Goal: Information Seeking & Learning: Learn about a topic

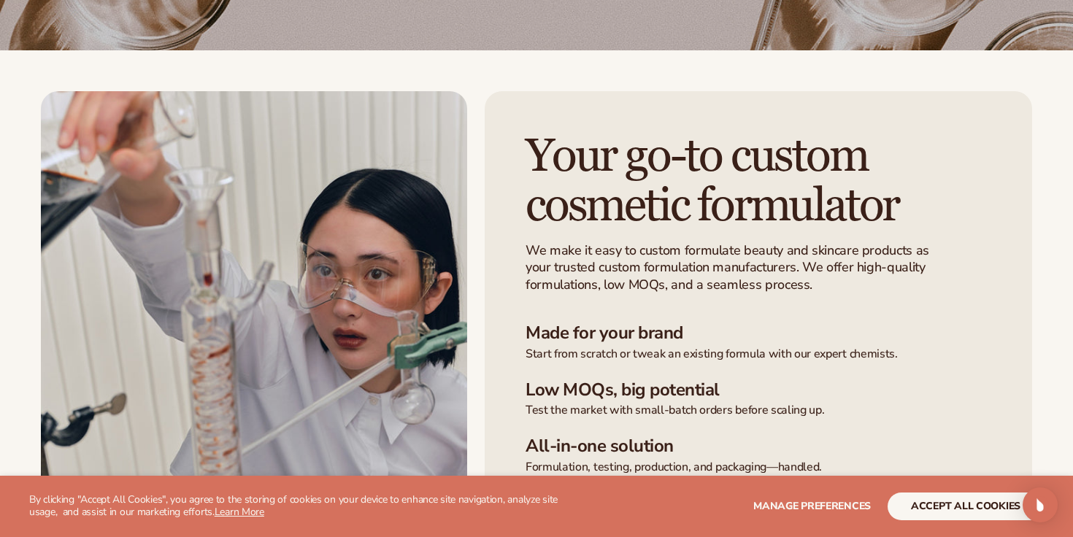
scroll to position [317, 0]
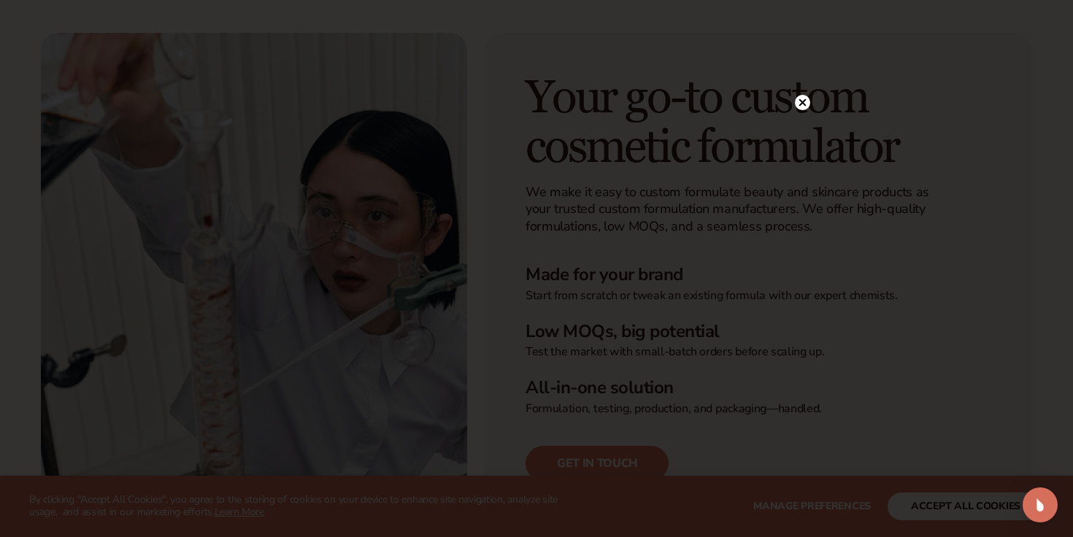
click at [803, 104] on icon at bounding box center [802, 102] width 7 height 7
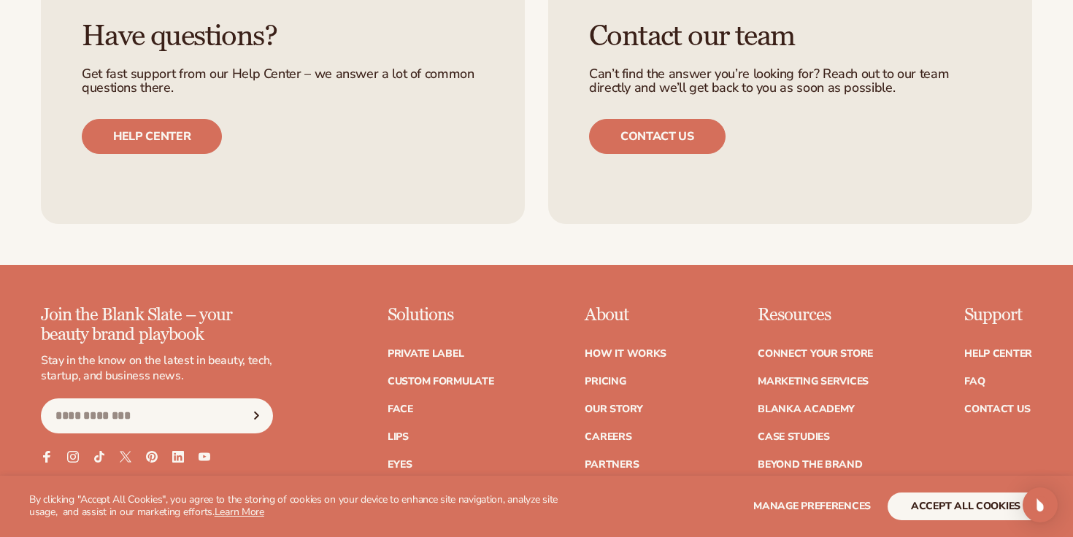
scroll to position [1968, 0]
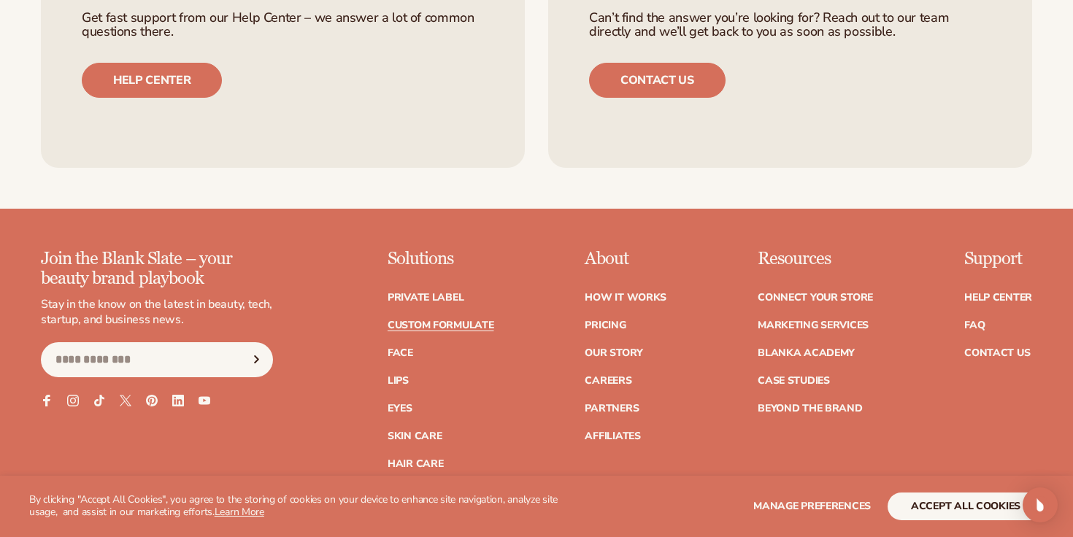
click at [466, 320] on link "Custom formulate" at bounding box center [440, 325] width 107 height 10
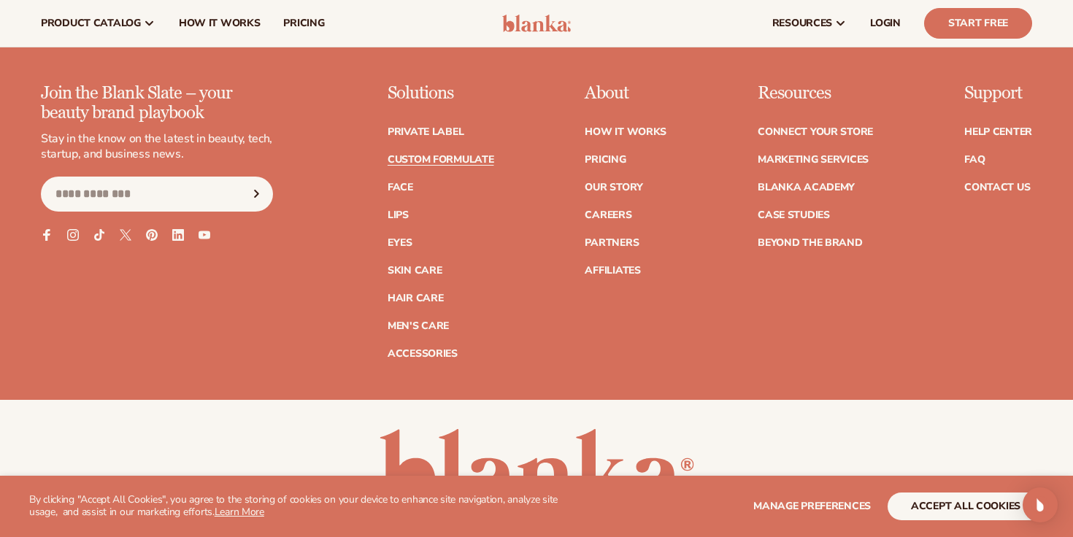
scroll to position [2132, 0]
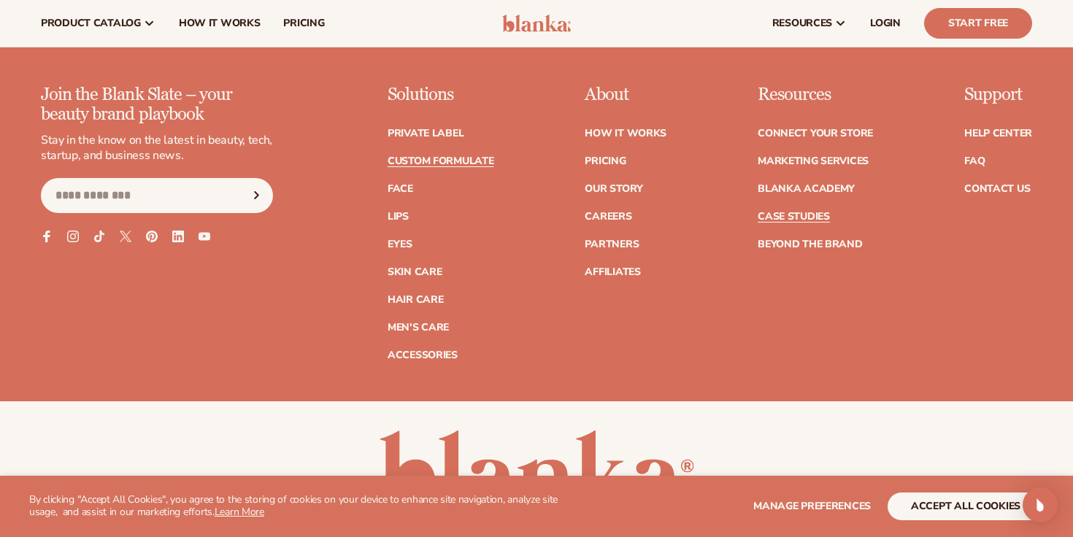
click at [773, 214] on link "Case Studies" at bounding box center [793, 217] width 72 height 10
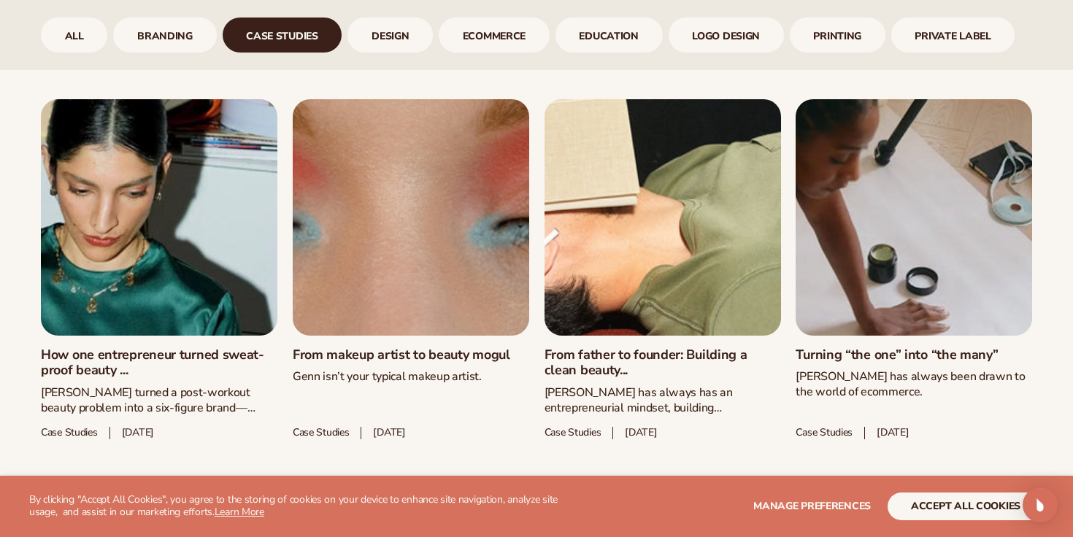
scroll to position [748, 0]
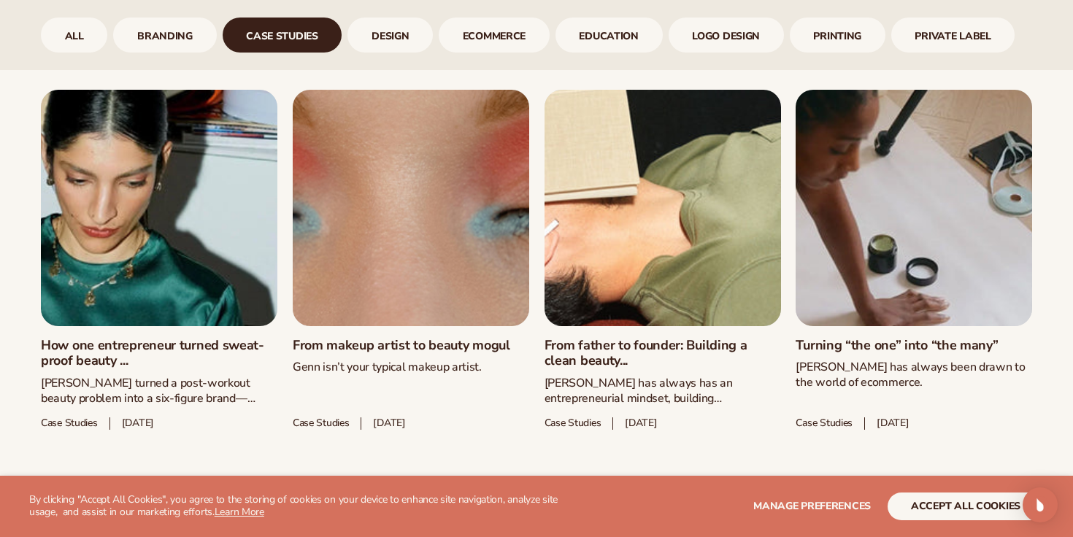
click at [216, 338] on link "How one entrepreneur turned sweat-proof beauty ..." at bounding box center [159, 353] width 236 height 31
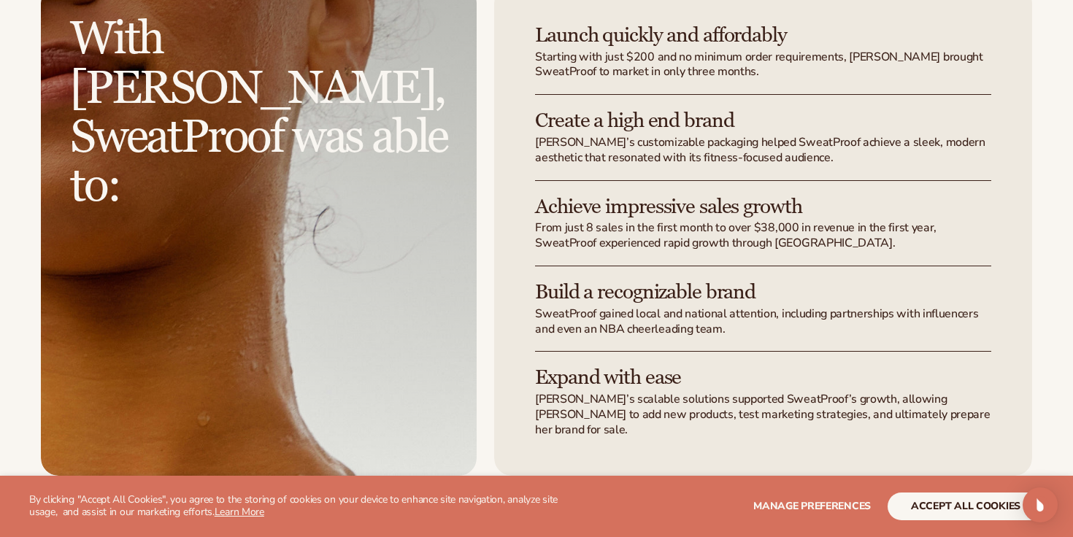
scroll to position [2735, 0]
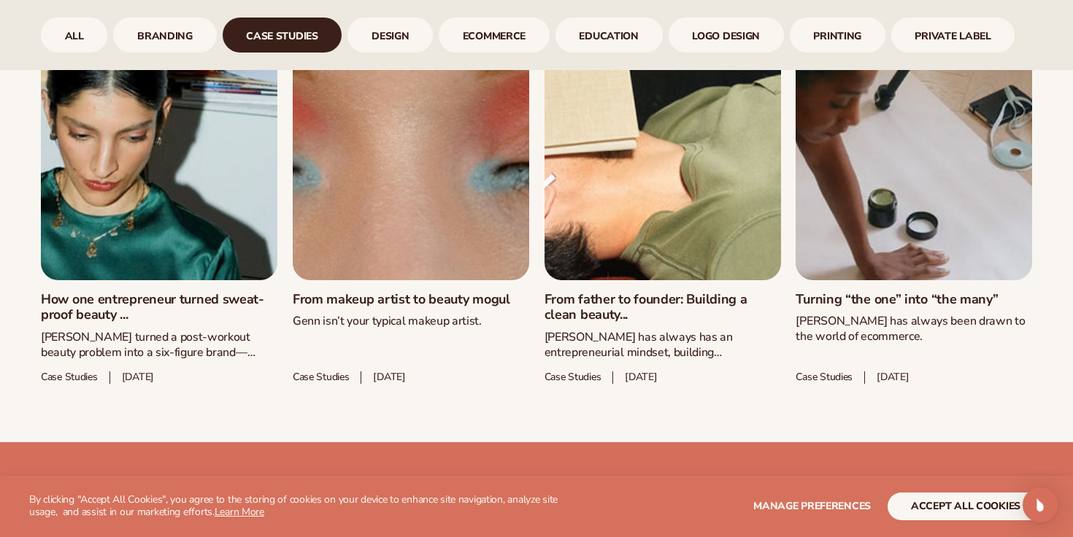
scroll to position [798, 0]
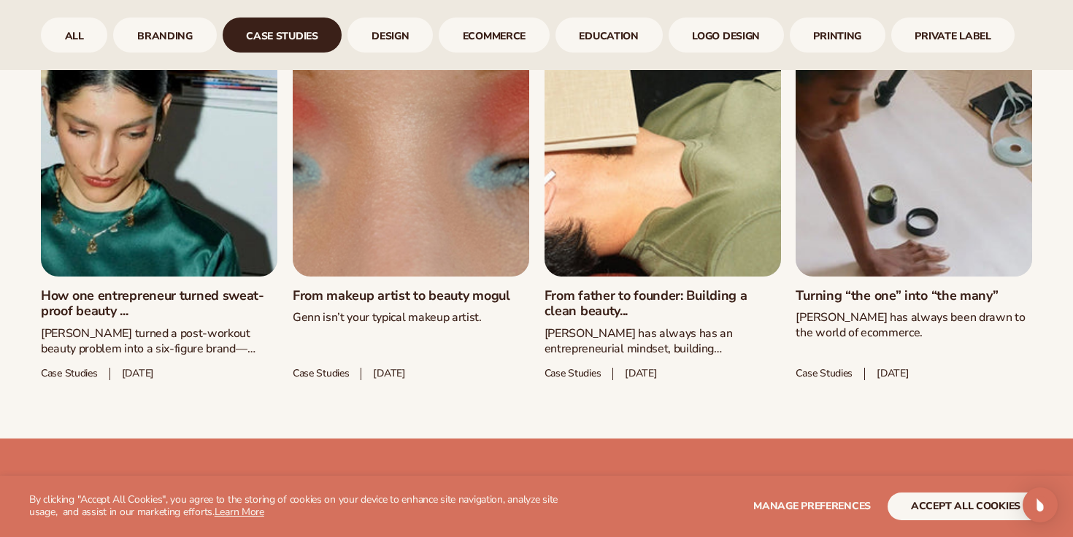
click at [652, 290] on link "From father to founder: Building a clean beauty..." at bounding box center [662, 303] width 236 height 31
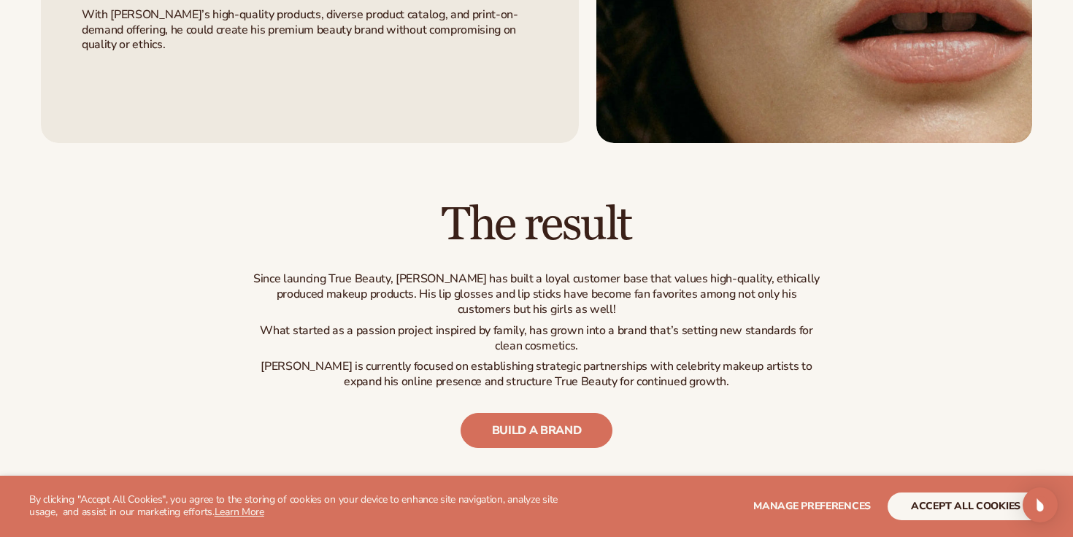
scroll to position [2008, 0]
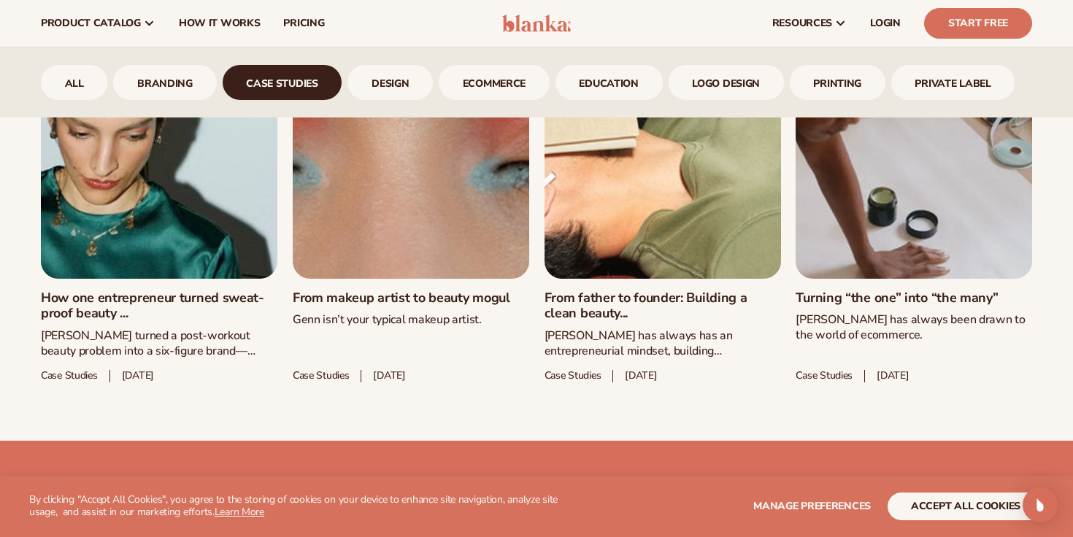
scroll to position [771, 0]
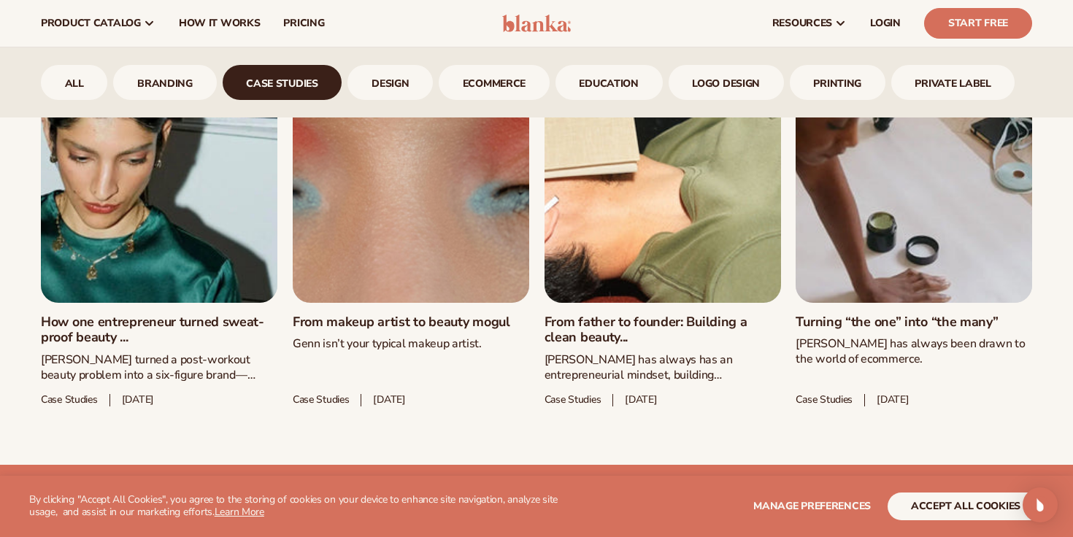
click at [852, 315] on link "Turning “the one” into “the many”" at bounding box center [913, 323] width 236 height 16
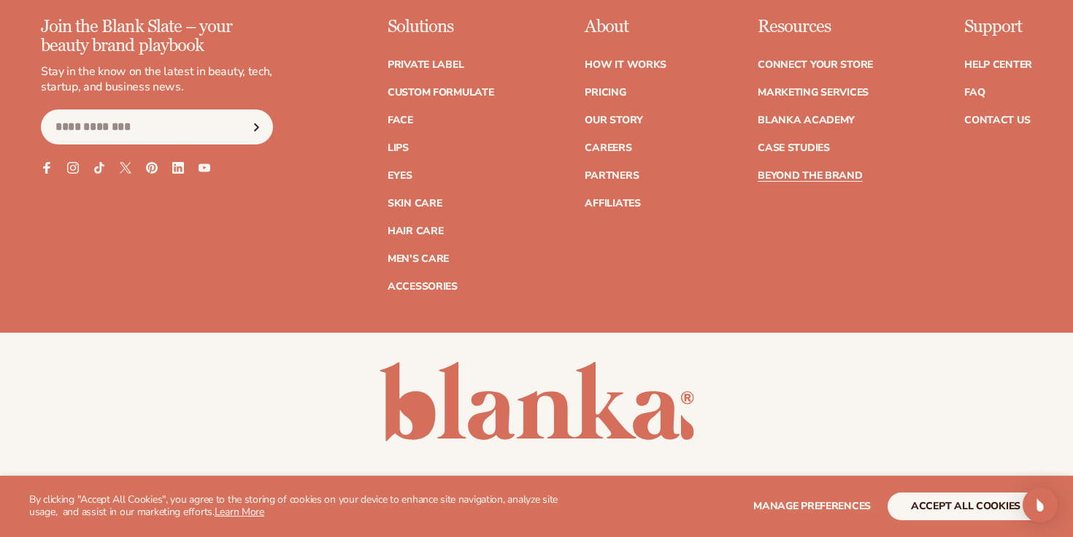
scroll to position [3670, 0]
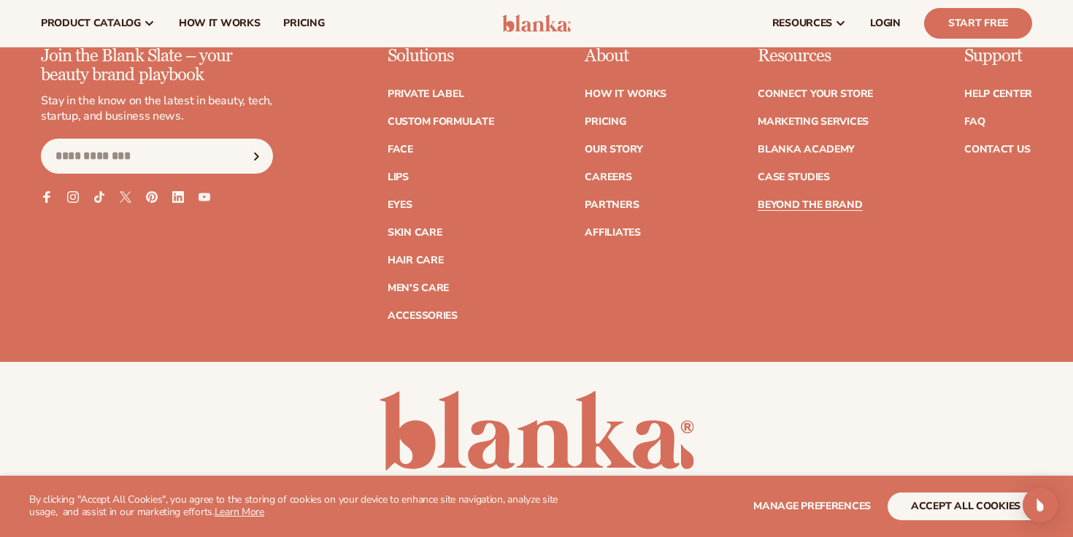
click at [611, 185] on ul "How It Works Pricing Our Story Careers Partners Affiliates" at bounding box center [625, 155] width 82 height 163
click at [610, 173] on link "Careers" at bounding box center [607, 177] width 47 height 10
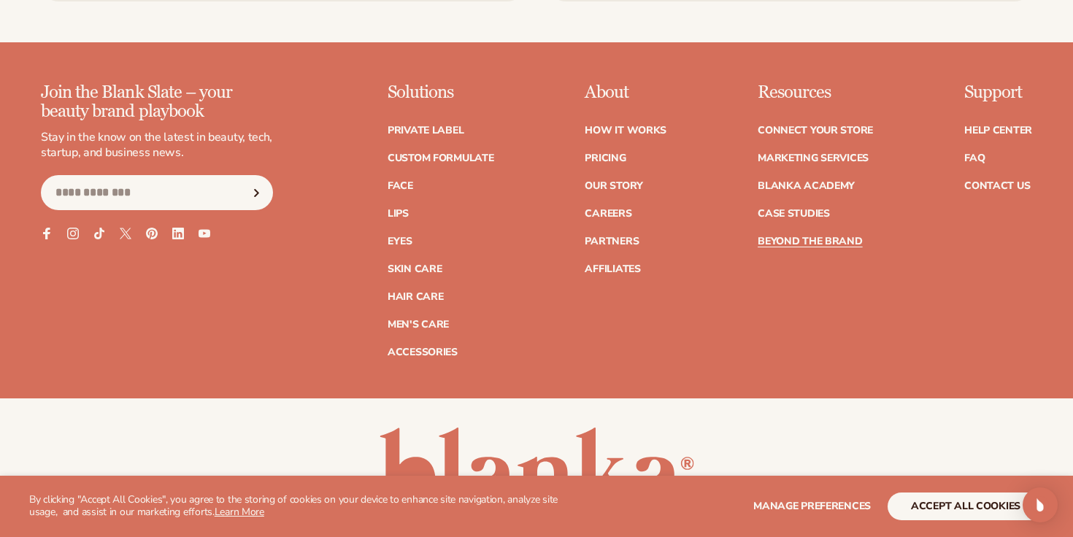
scroll to position [3670, 0]
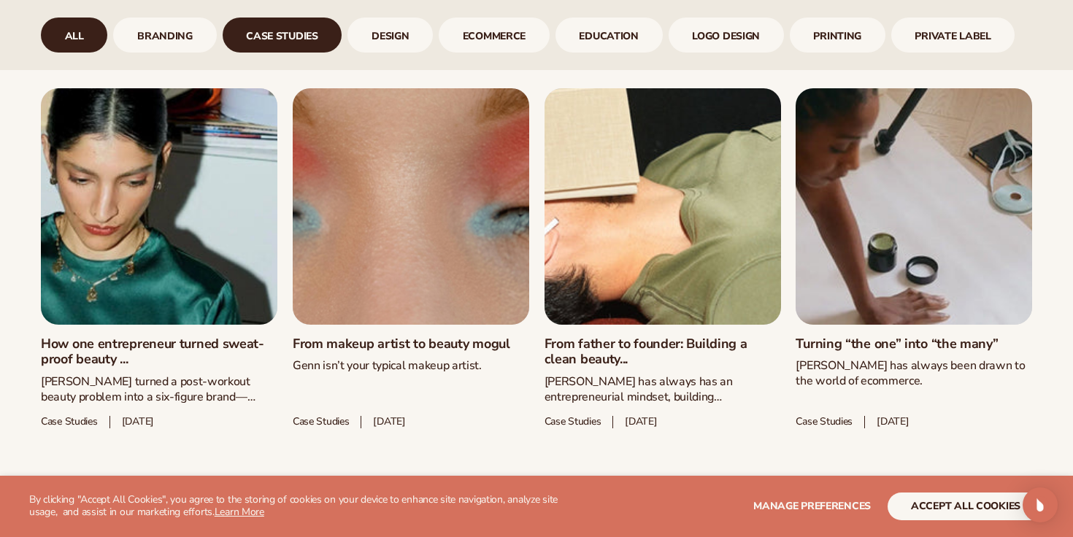
scroll to position [771, 0]
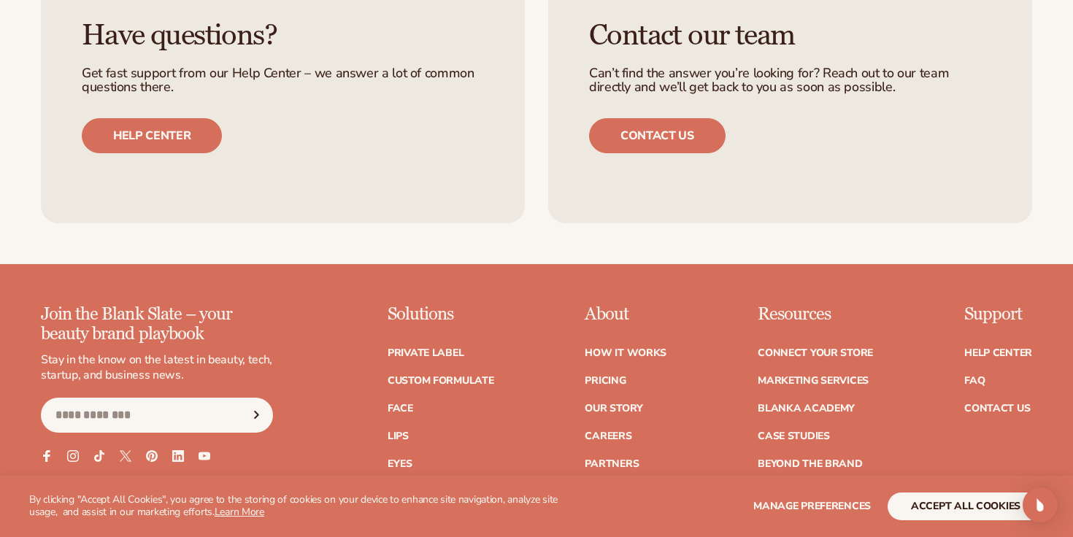
scroll to position [1968, 0]
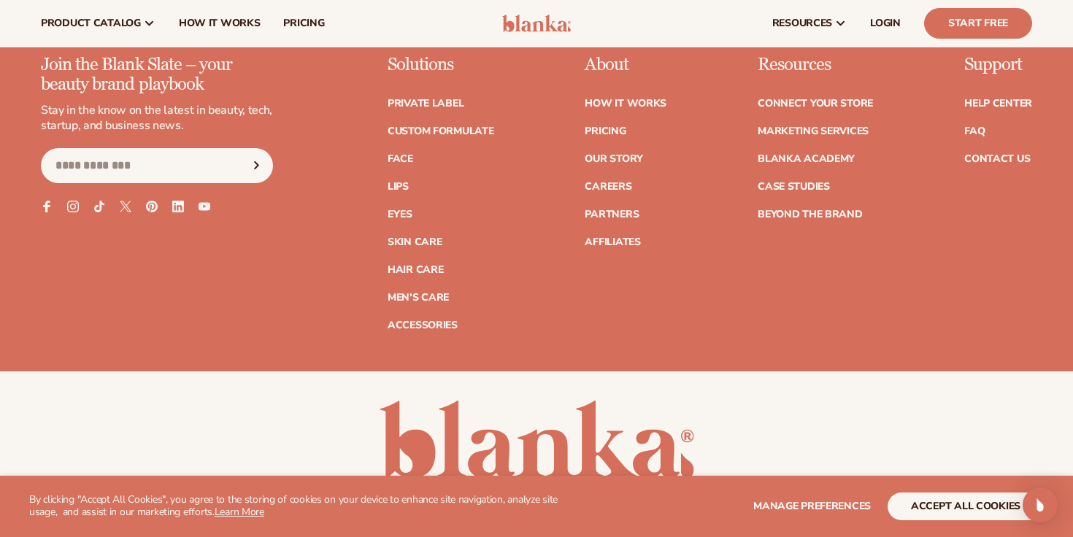
scroll to position [2157, 0]
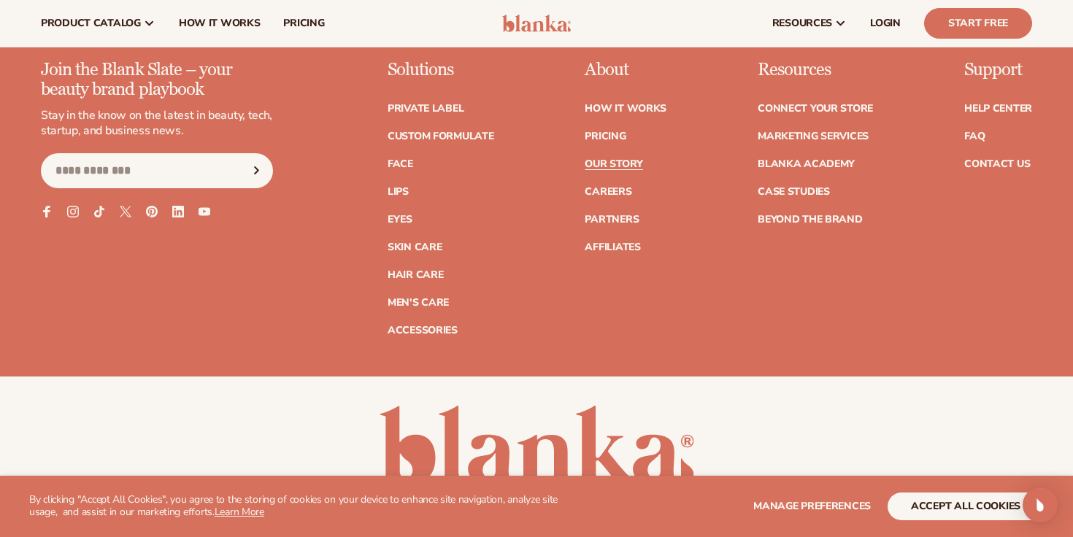
click at [617, 169] on link "Our Story" at bounding box center [613, 164] width 58 height 10
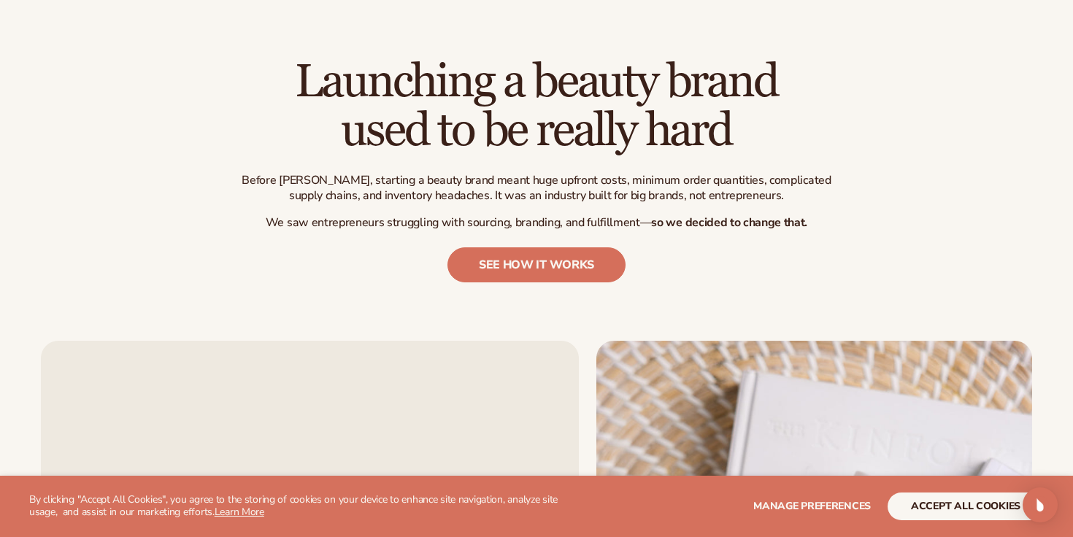
scroll to position [580, 0]
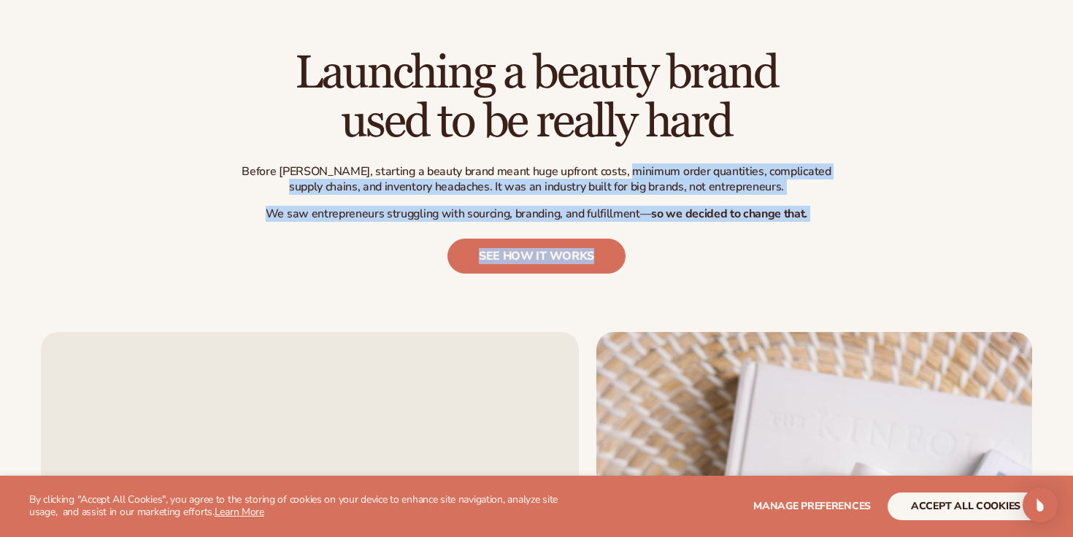
drag, startPoint x: 614, startPoint y: 174, endPoint x: 705, endPoint y: 223, distance: 103.5
click at [706, 223] on div "Launching a beauty brand used to be really hard Before [PERSON_NAME], starting …" at bounding box center [537, 161] width 606 height 225
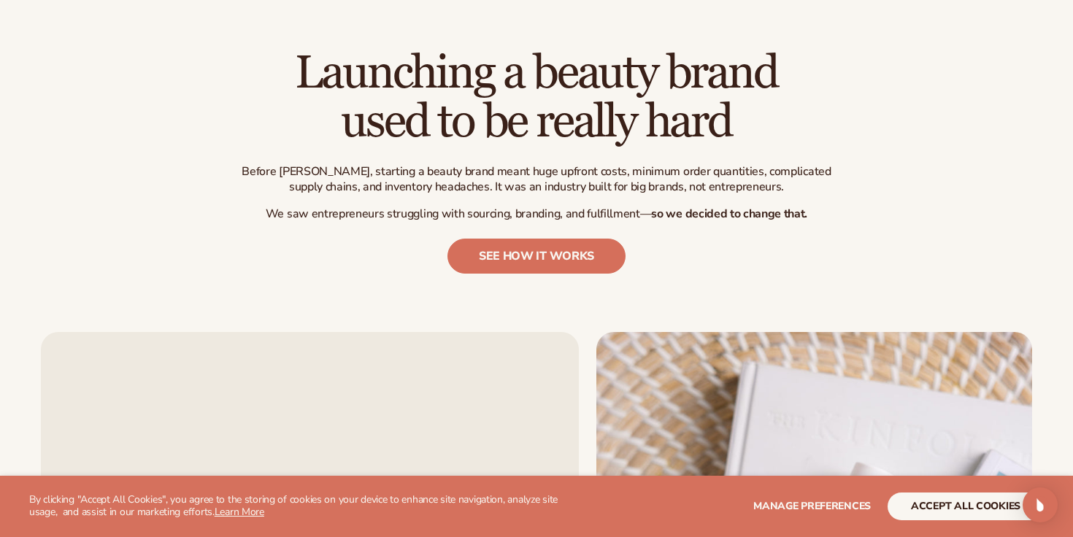
click at [705, 223] on div "Launching a beauty brand used to be really hard Before [PERSON_NAME], starting …" at bounding box center [537, 161] width 606 height 225
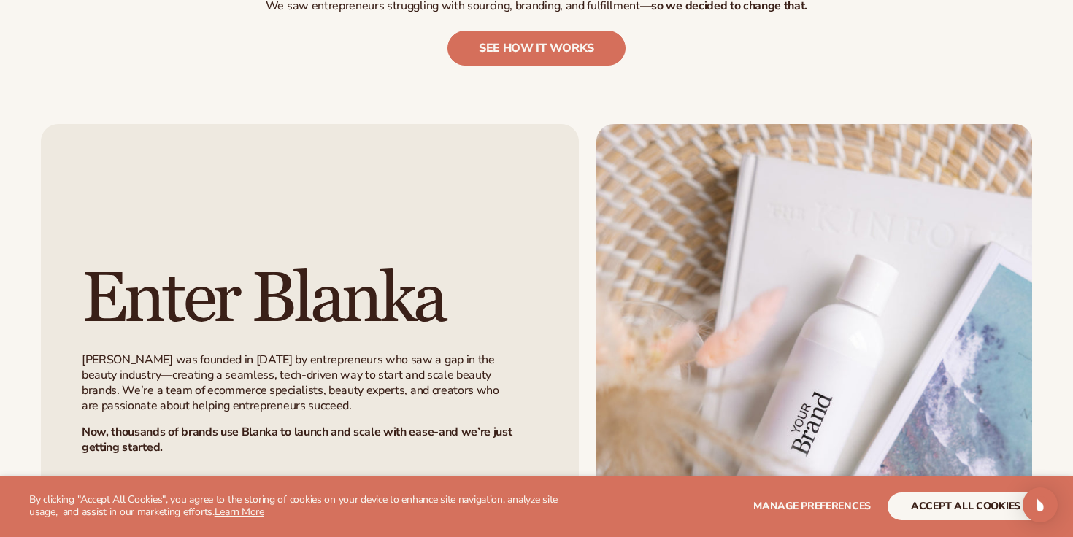
scroll to position [880, 0]
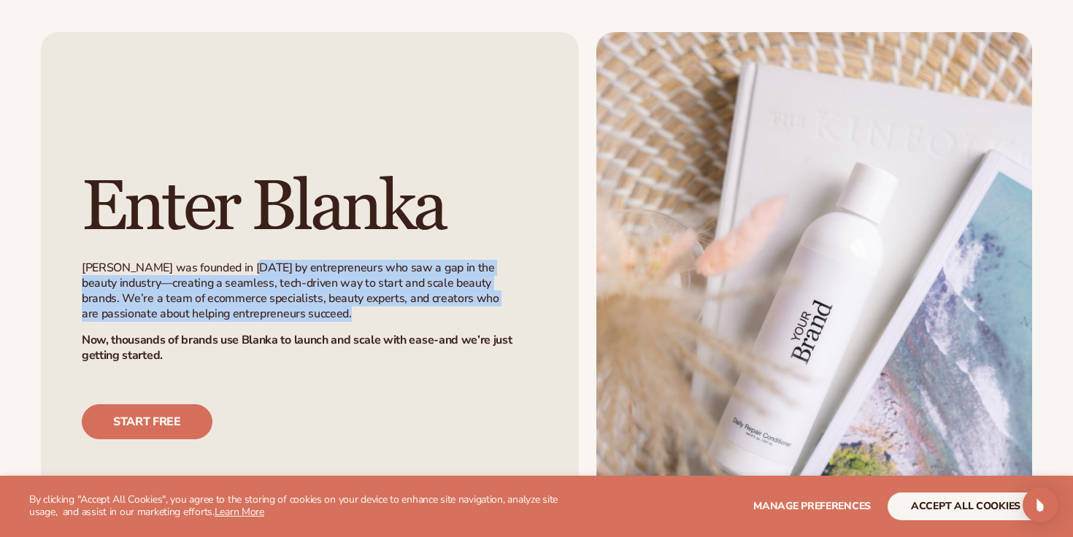
drag, startPoint x: 247, startPoint y: 267, endPoint x: 406, endPoint y: 331, distance: 172.0
click at [406, 331] on span "[PERSON_NAME] was founded in [DATE] by entrepreneurs who saw a gap in the beaut…" at bounding box center [310, 318] width 456 height 150
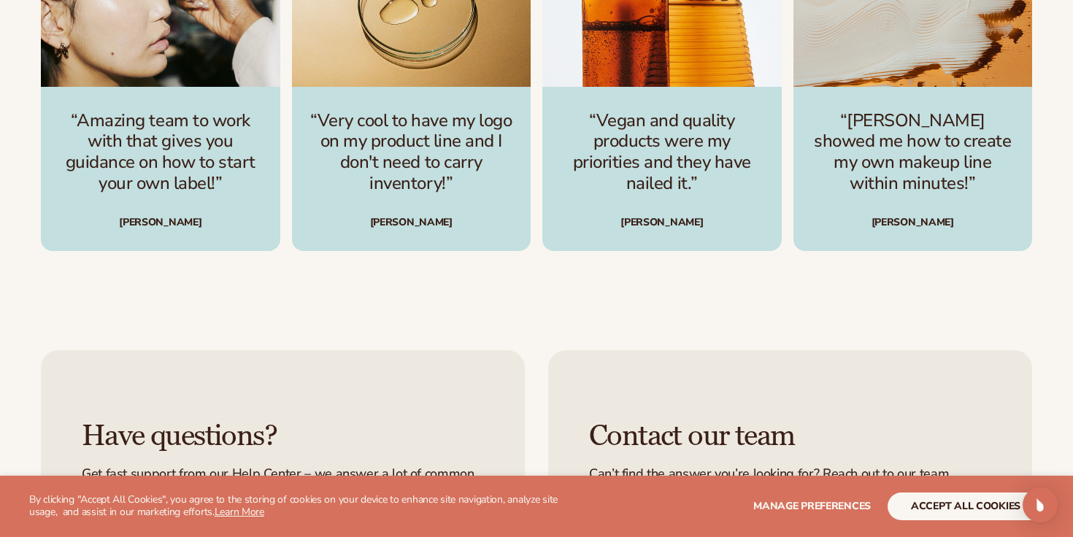
scroll to position [3513, 0]
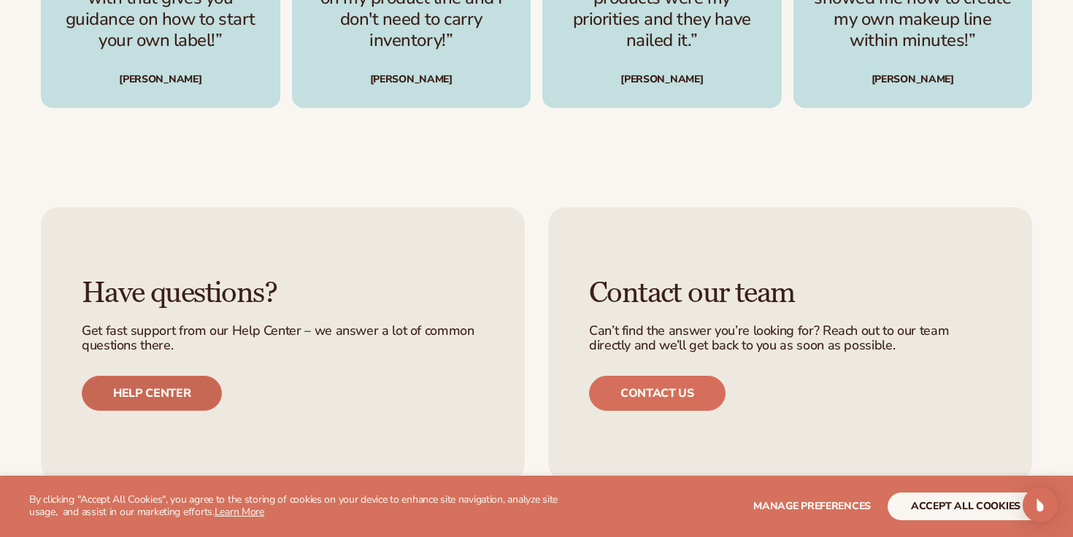
click at [184, 376] on link "Help center" at bounding box center [152, 393] width 140 height 35
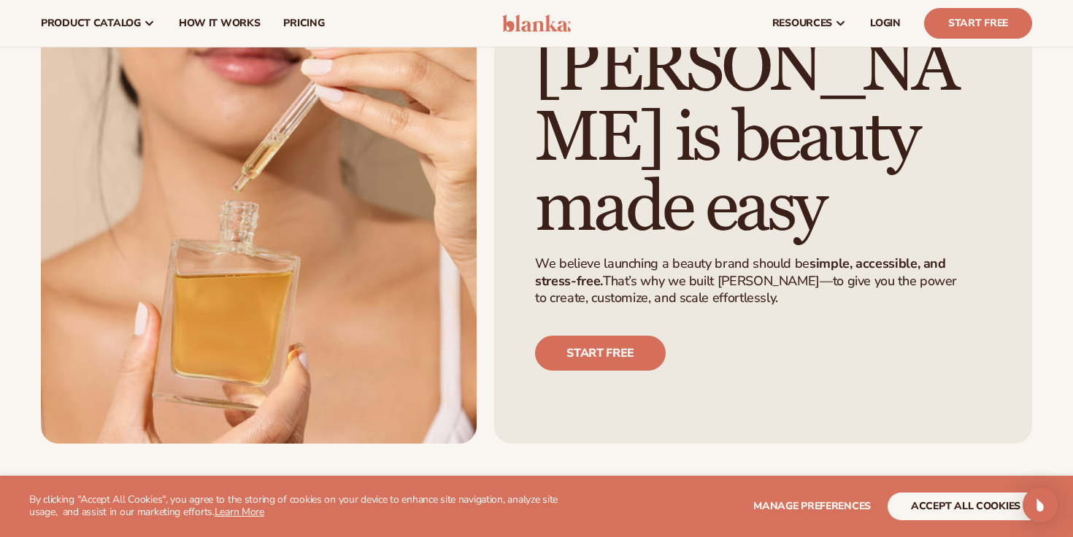
scroll to position [0, 0]
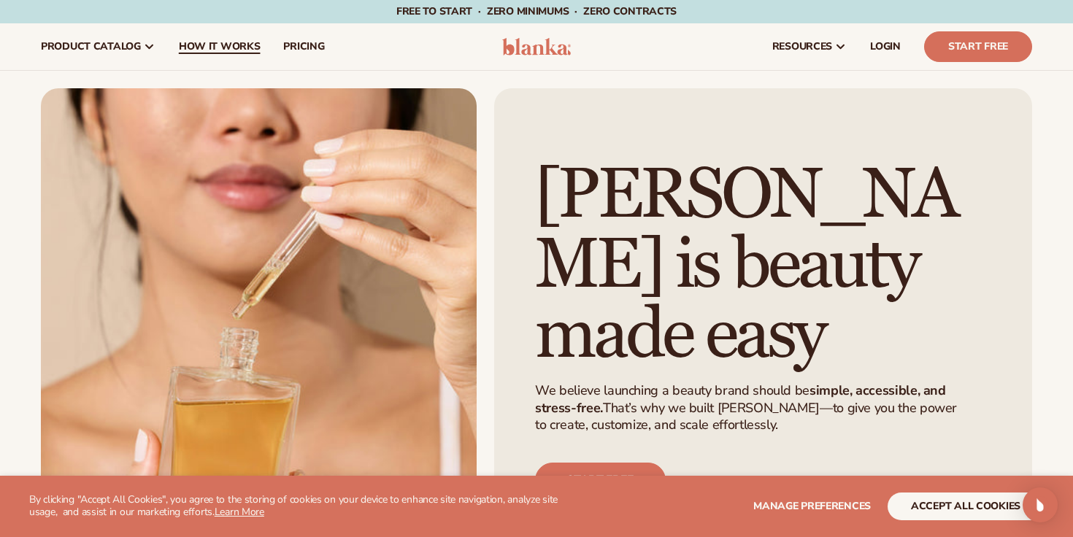
click at [228, 58] on link "How It Works" at bounding box center [219, 46] width 105 height 47
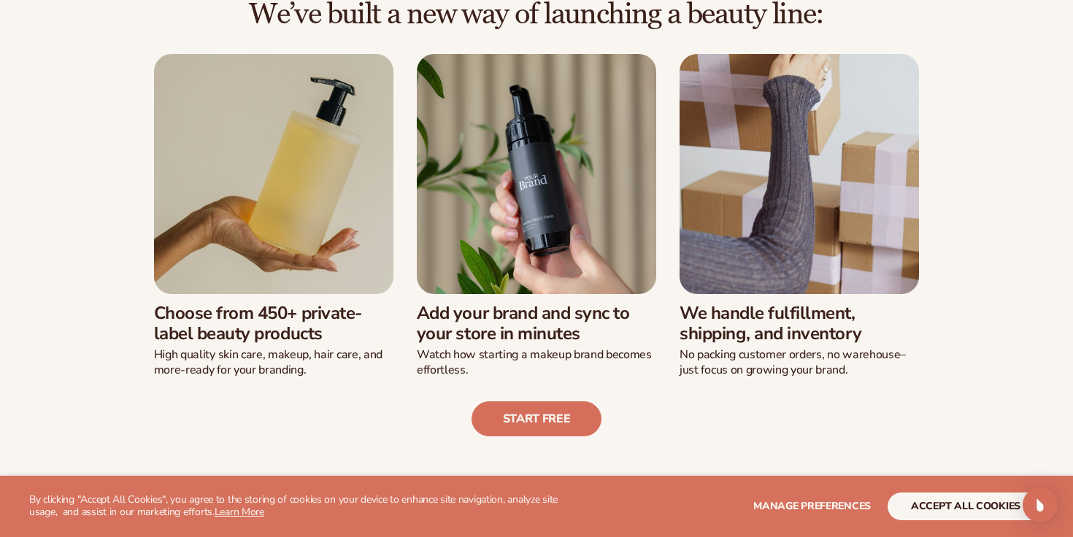
scroll to position [370, 0]
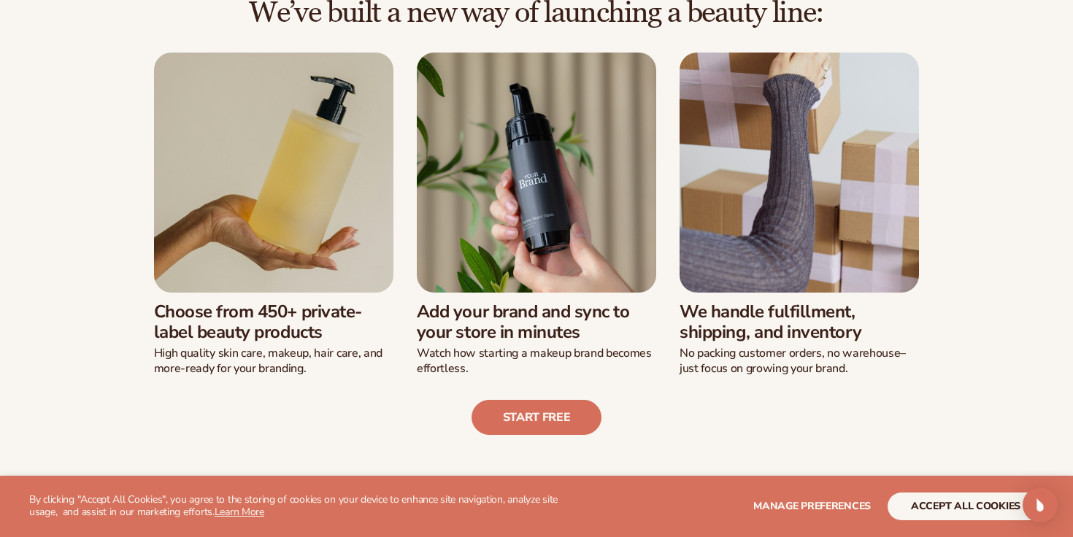
click at [264, 327] on h3 "Choose from 450+ private-label beauty products" at bounding box center [273, 322] width 239 height 42
click at [487, 298] on div "Add your brand and sync to your store in minutes Watch how starting a makeup br…" at bounding box center [536, 335] width 239 height 84
click at [750, 301] on h3 "We handle fulfillment, shipping, and inventory" at bounding box center [798, 322] width 239 height 42
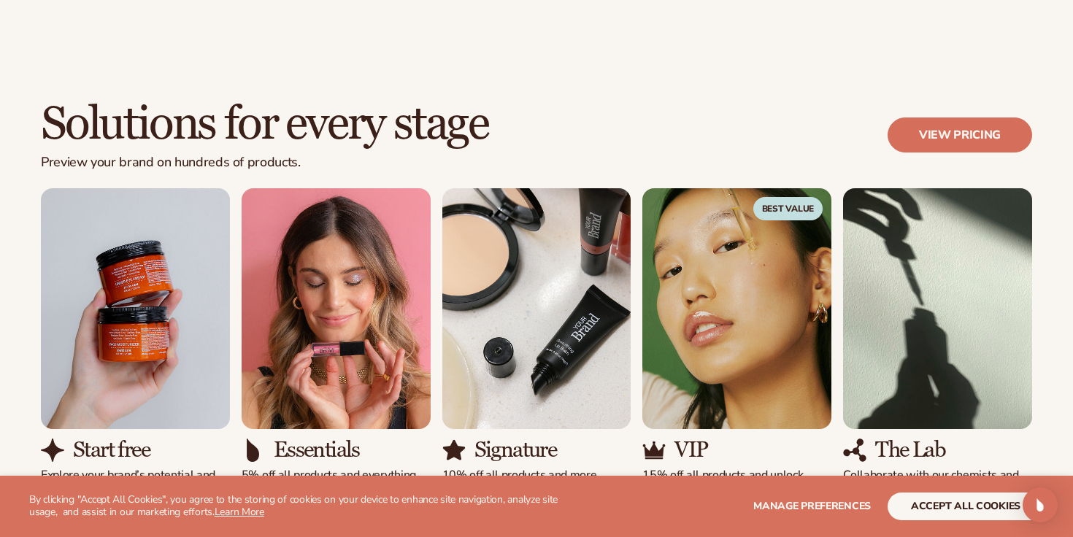
scroll to position [960, 0]
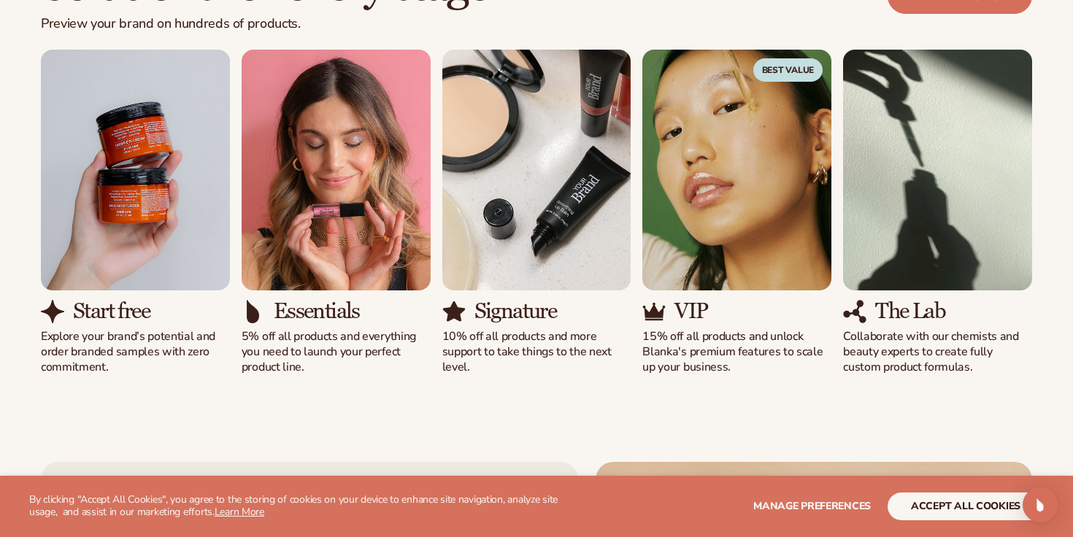
click at [161, 215] on img "1 / 5" at bounding box center [135, 170] width 189 height 241
click at [100, 317] on h3 "Start free" at bounding box center [111, 311] width 77 height 24
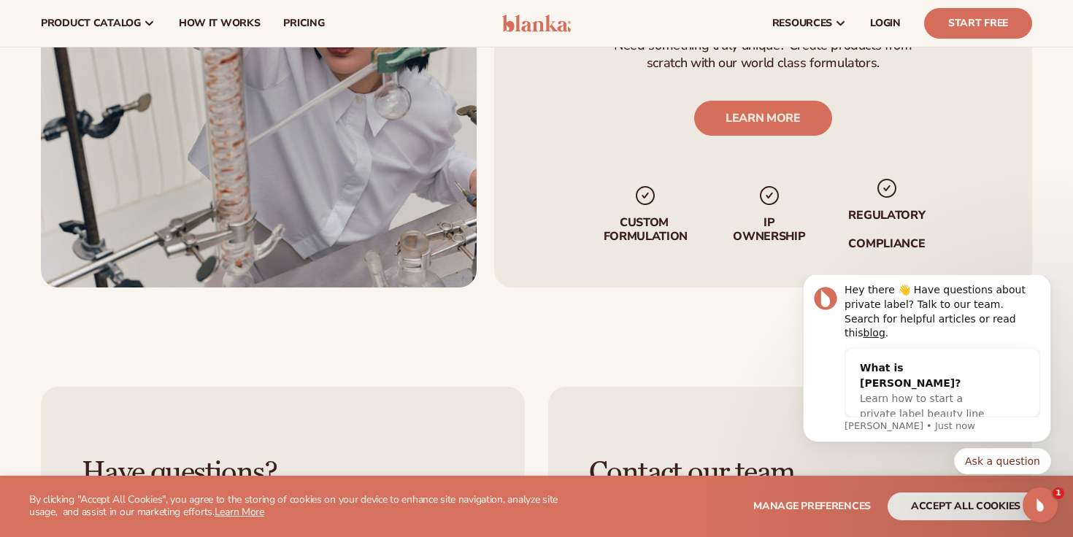
scroll to position [2495, 0]
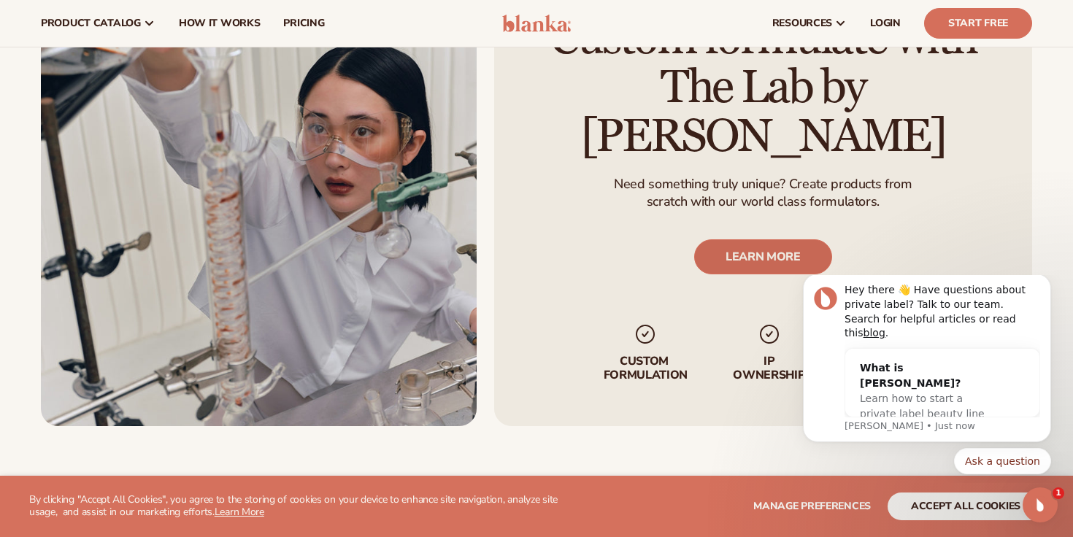
click at [762, 242] on link "LEARN MORE" at bounding box center [763, 256] width 138 height 35
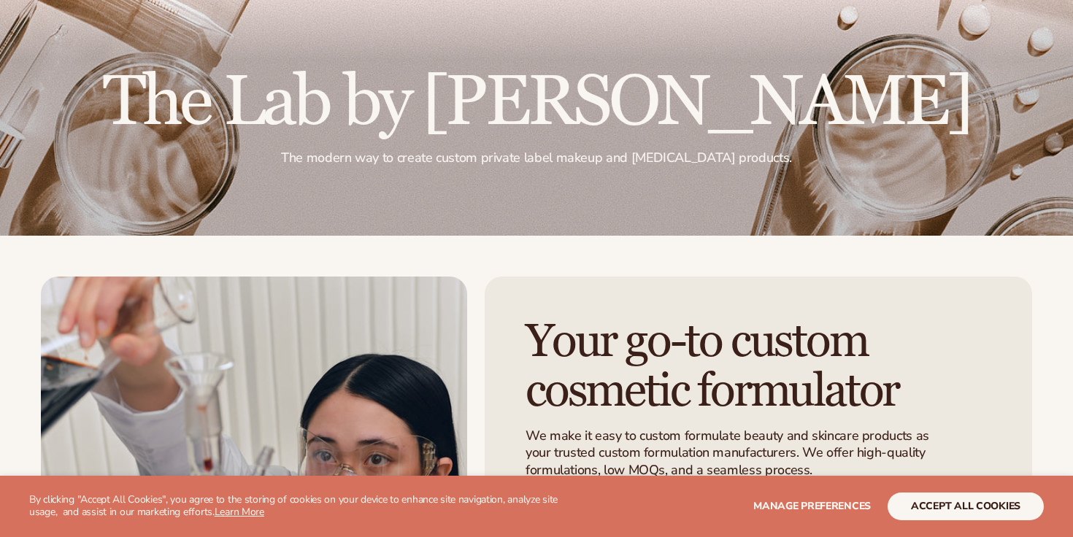
scroll to position [304, 0]
